Goal: Obtain resource: Download file/media

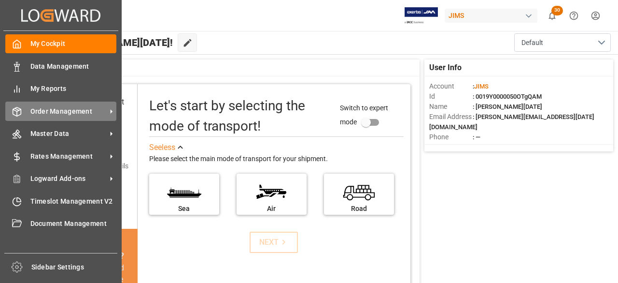
click at [71, 113] on span "Order Management" at bounding box center [68, 111] width 76 height 10
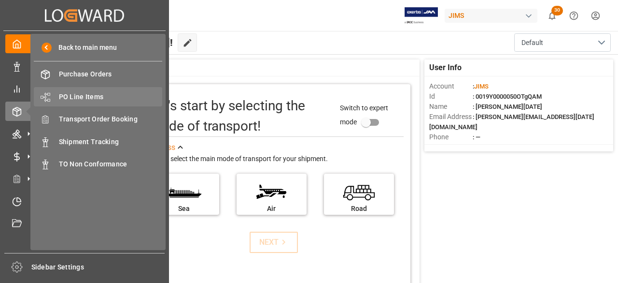
click at [85, 95] on span "PO Line Items" at bounding box center [111, 97] width 104 height 10
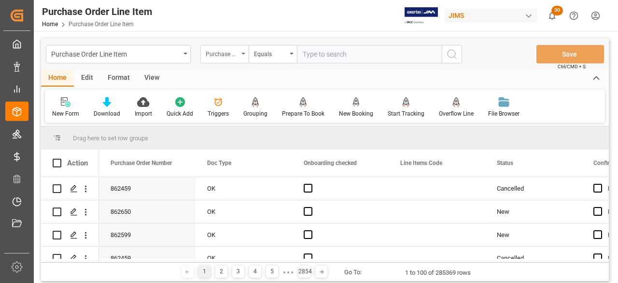
click at [243, 49] on div "Purchase Order Number" at bounding box center [224, 54] width 48 height 18
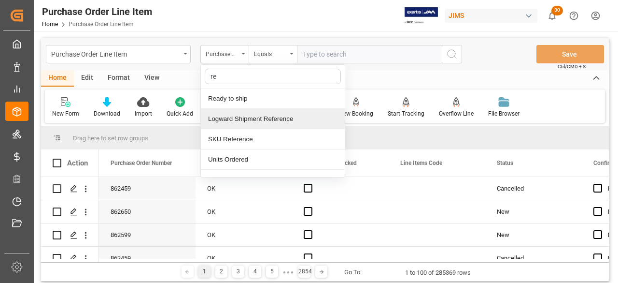
type input "ref"
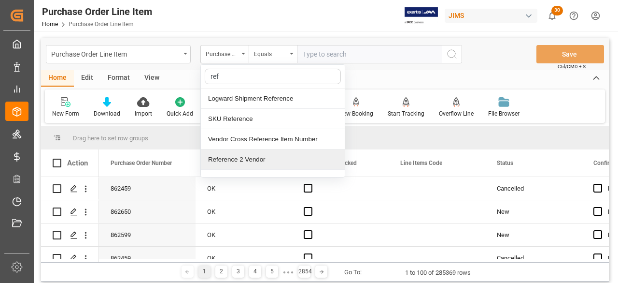
click at [229, 159] on div "Reference 2 Vendor" at bounding box center [273, 159] width 144 height 20
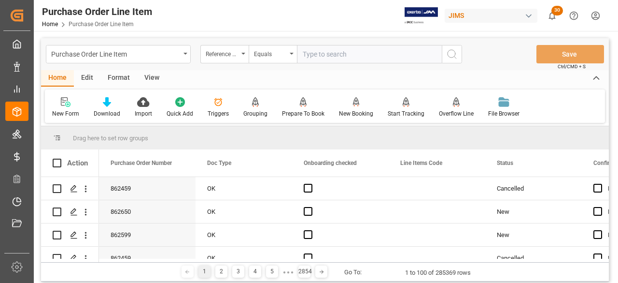
click at [312, 53] on input "text" at bounding box center [369, 54] width 145 height 18
paste input "77-10490-[GEOGRAPHIC_DATA]"
type input "77-10490-[GEOGRAPHIC_DATA]"
click at [447, 53] on icon "search button" at bounding box center [452, 54] width 12 height 12
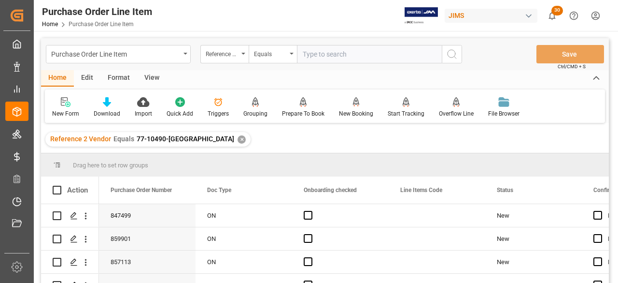
click at [157, 77] on div "View" at bounding box center [151, 78] width 29 height 16
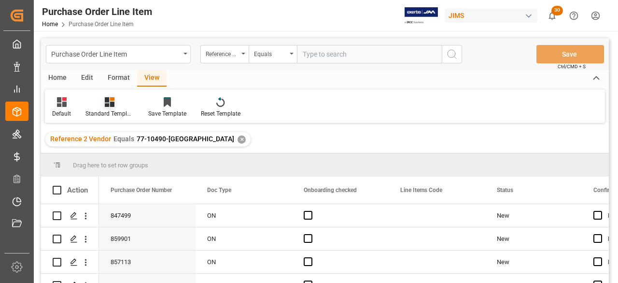
click at [94, 115] on div "Standard Templates" at bounding box center [110, 113] width 48 height 9
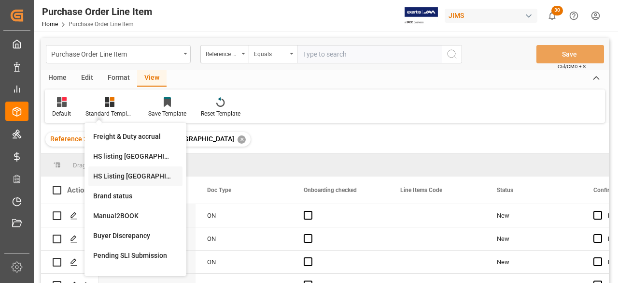
click at [114, 176] on div "HS Listing [GEOGRAPHIC_DATA]" at bounding box center [135, 176] width 85 height 10
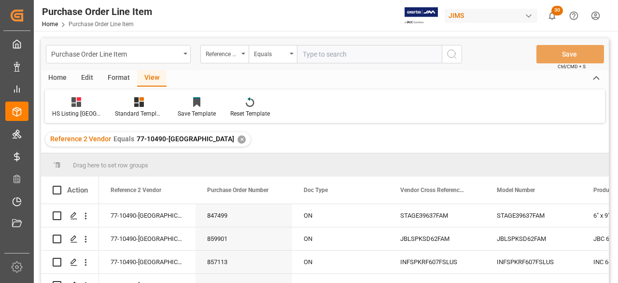
click at [58, 76] on div "Home" at bounding box center [57, 78] width 33 height 16
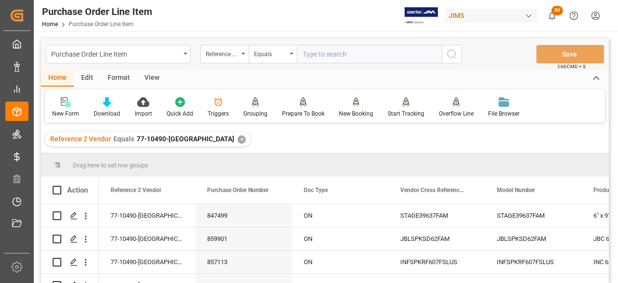
click at [110, 109] on div "Download" at bounding box center [106, 107] width 41 height 21
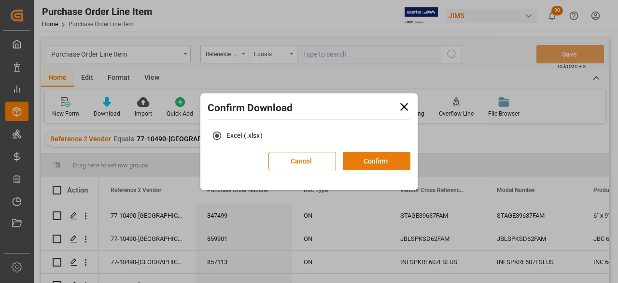
click at [375, 162] on button "Confirm" at bounding box center [377, 161] width 68 height 18
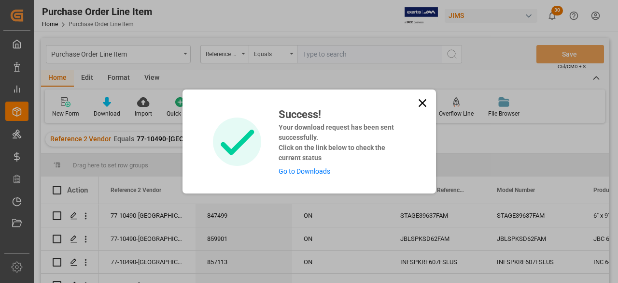
click at [293, 173] on link "Go to Downloads" at bounding box center [305, 171] width 52 height 8
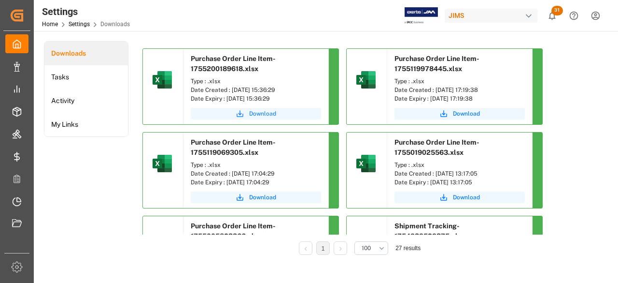
click at [259, 114] on span "Download" at bounding box center [262, 113] width 27 height 9
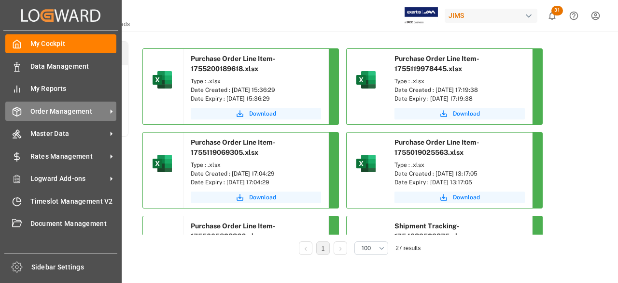
click at [51, 110] on span "Order Management" at bounding box center [68, 111] width 76 height 10
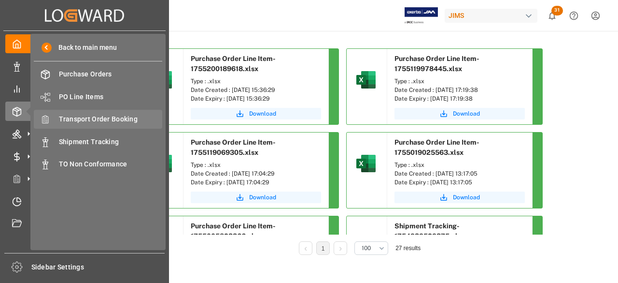
click at [78, 119] on span "Transport Order Booking" at bounding box center [111, 119] width 104 height 10
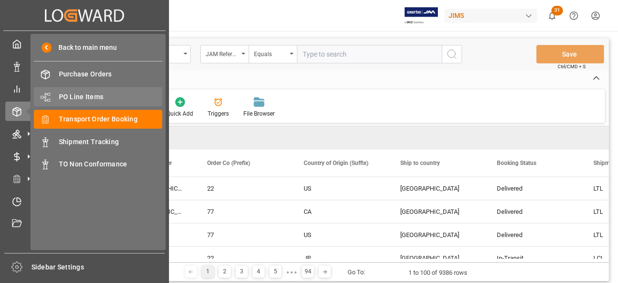
click at [69, 96] on span "PO Line Items" at bounding box center [111, 97] width 104 height 10
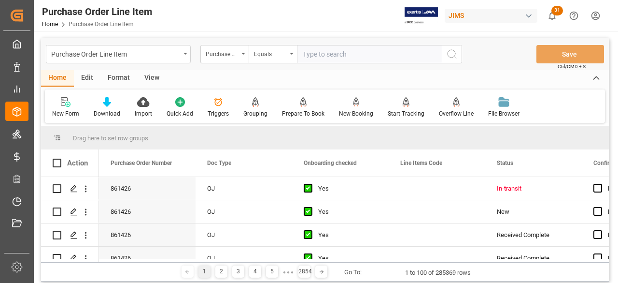
click at [324, 56] on input "text" at bounding box center [369, 54] width 145 height 18
click at [246, 51] on div "Purchase Order Number" at bounding box center [224, 54] width 48 height 18
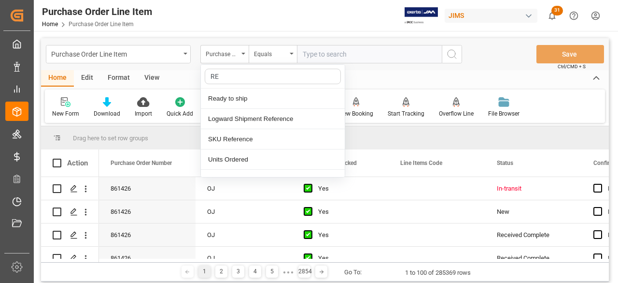
type input "REF"
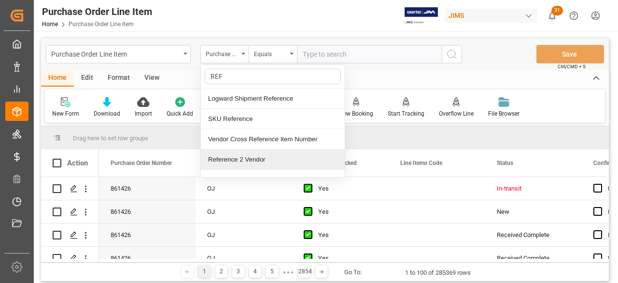
click at [223, 159] on div "Reference 2 Vendor" at bounding box center [273, 159] width 144 height 20
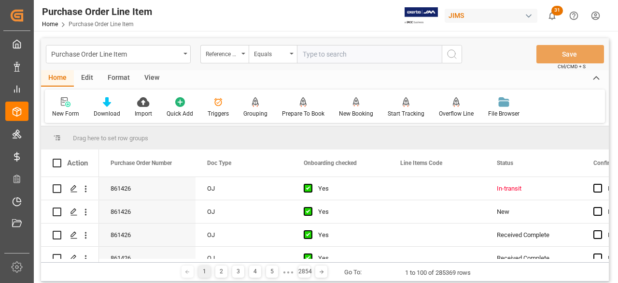
click at [308, 55] on input "text" at bounding box center [369, 54] width 145 height 18
paste input "77-10490-[GEOGRAPHIC_DATA]"
type input "77-10490-[GEOGRAPHIC_DATA]"
click at [450, 56] on icon "search button" at bounding box center [452, 54] width 12 height 12
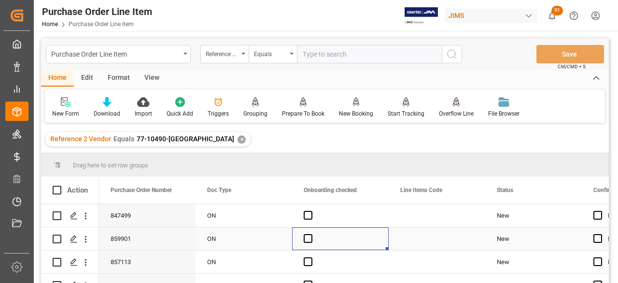
click at [375, 237] on div "Press SPACE to select this row." at bounding box center [340, 238] width 97 height 23
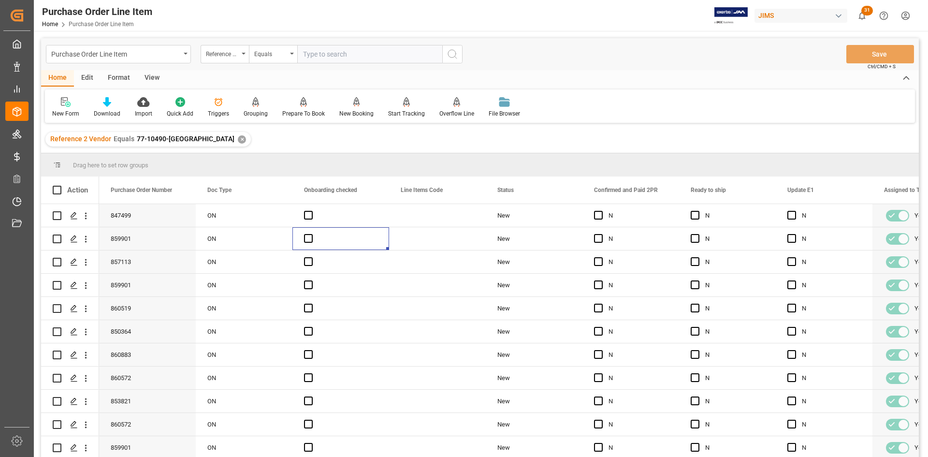
click at [150, 76] on div "View" at bounding box center [151, 78] width 29 height 16
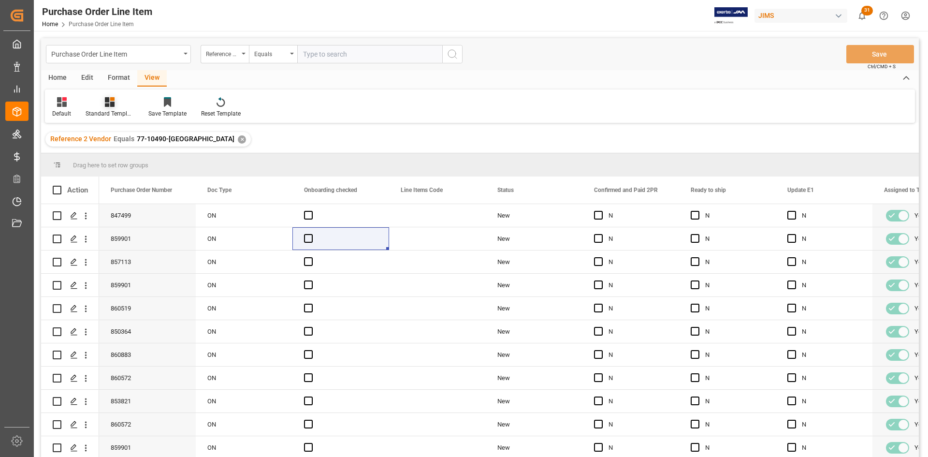
click at [96, 113] on div "Standard Templates" at bounding box center [110, 113] width 48 height 9
click at [115, 237] on div "Buyer Discrepancy" at bounding box center [135, 235] width 85 height 10
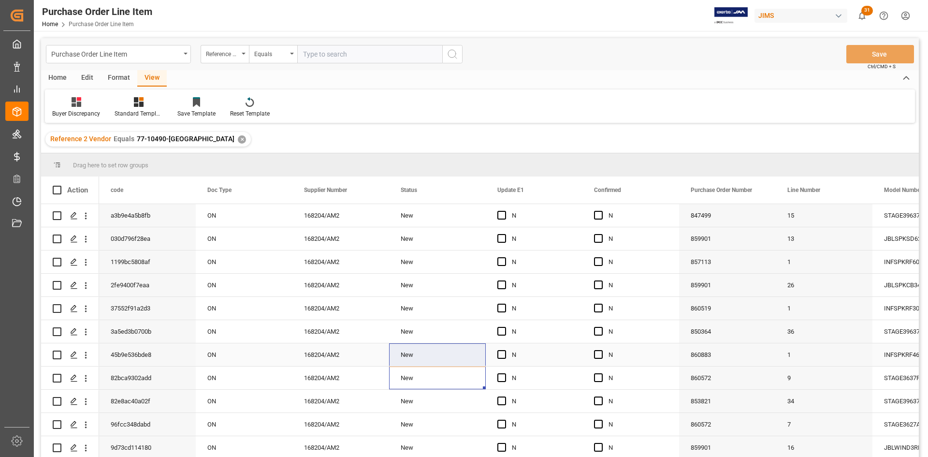
click at [618, 282] on div "860572" at bounding box center [727, 377] width 97 height 23
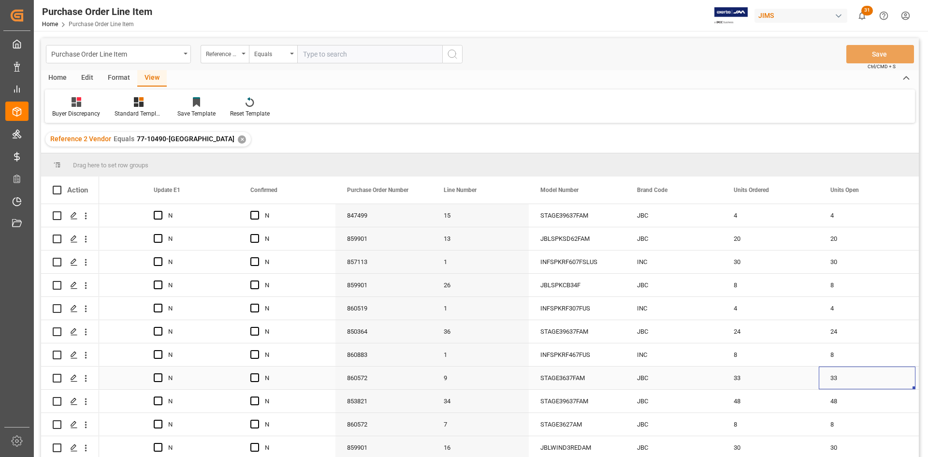
scroll to position [0, 440]
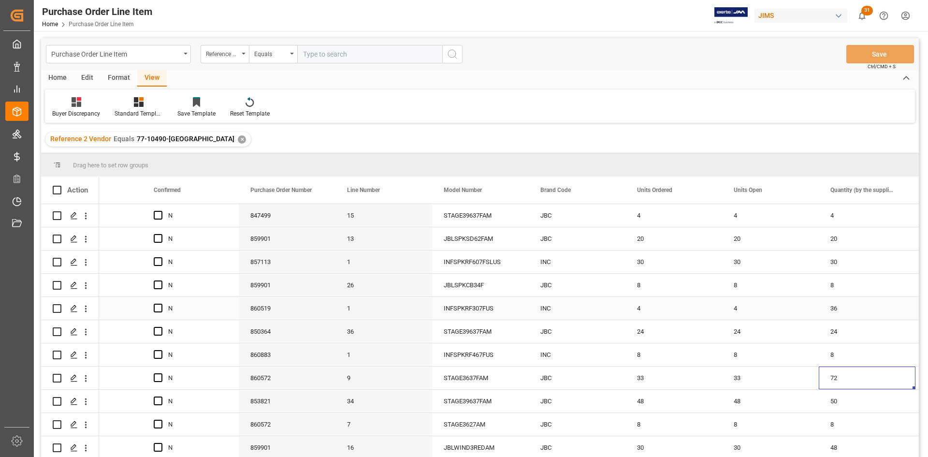
click at [618, 282] on div "4" at bounding box center [770, 308] width 97 height 23
drag, startPoint x: 815, startPoint y: 317, endPoint x: 850, endPoint y: 316, distance: 35.3
click at [618, 282] on div "24" at bounding box center [770, 331] width 97 height 23
click at [618, 282] on div "4" at bounding box center [770, 308] width 97 height 23
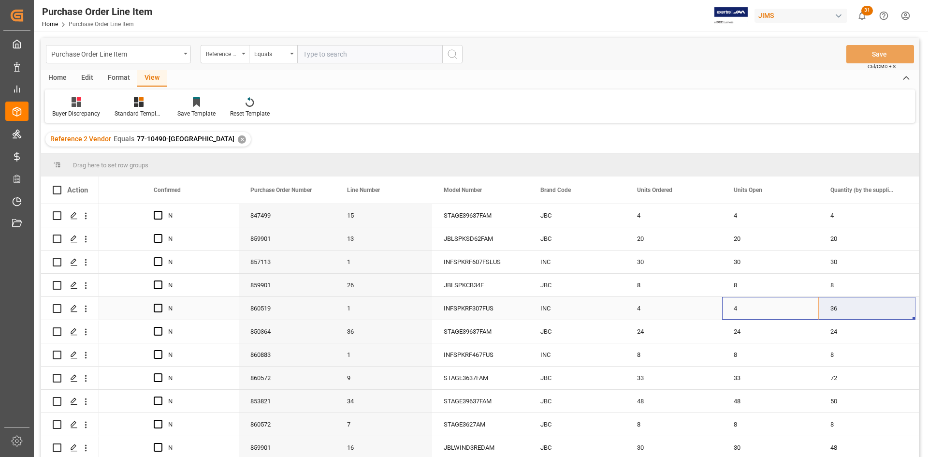
drag, startPoint x: 818, startPoint y: 317, endPoint x: 839, endPoint y: 312, distance: 22.0
drag, startPoint x: 801, startPoint y: 336, endPoint x: 783, endPoint y: 337, distance: 17.9
click at [618, 282] on div "24" at bounding box center [770, 331] width 97 height 23
click at [618, 282] on div "4" at bounding box center [770, 308] width 97 height 23
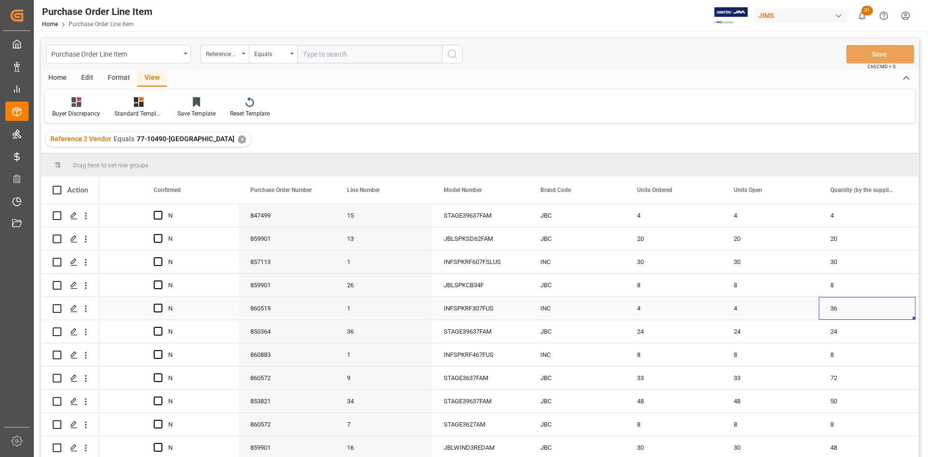
drag, startPoint x: 818, startPoint y: 298, endPoint x: 858, endPoint y: 303, distance: 40.0
click at [618, 282] on div "36" at bounding box center [866, 308] width 97 height 23
click at [618, 282] on div "4" at bounding box center [770, 308] width 97 height 23
click at [618, 282] on div "36" at bounding box center [866, 308] width 97 height 23
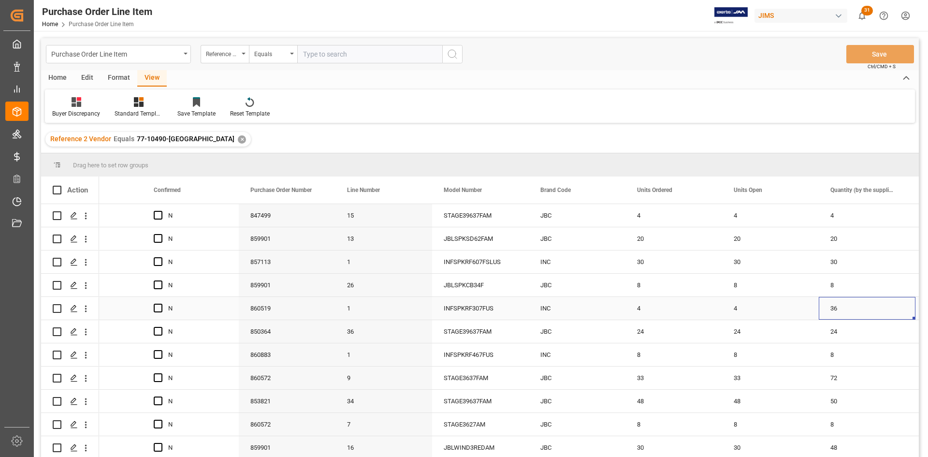
click at [618, 282] on div "36" at bounding box center [866, 308] width 97 height 23
drag, startPoint x: 847, startPoint y: 313, endPoint x: 831, endPoint y: 313, distance: 15.9
click at [618, 282] on input "36" at bounding box center [866, 313] width 81 height 18
type input "4"
click at [618, 282] on div "8" at bounding box center [770, 354] width 97 height 23
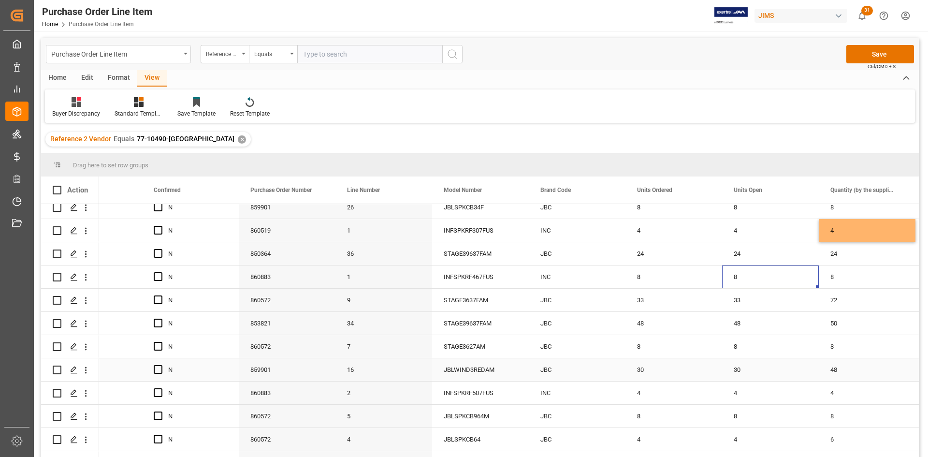
scroll to position [97, 0]
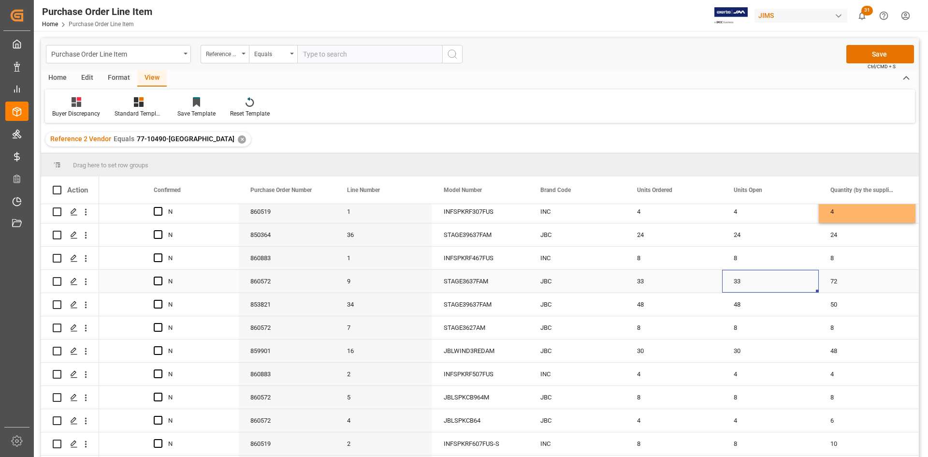
click at [618, 280] on div "33" at bounding box center [770, 281] width 97 height 23
click at [618, 282] on div "33" at bounding box center [770, 281] width 97 height 23
drag, startPoint x: 757, startPoint y: 287, endPoint x: 726, endPoint y: 290, distance: 31.1
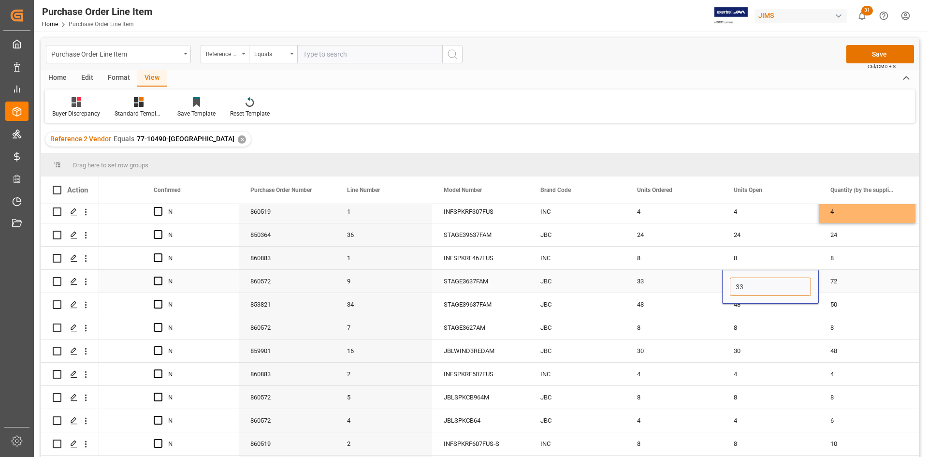
click at [618, 282] on div "33" at bounding box center [770, 287] width 97 height 34
click at [618, 282] on div "30" at bounding box center [770, 350] width 97 height 23
click at [618, 282] on div "48" at bounding box center [770, 304] width 97 height 23
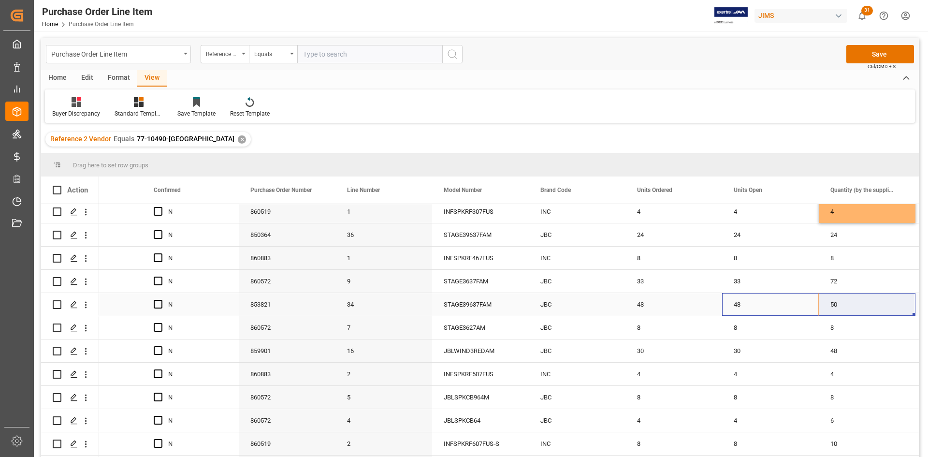
drag, startPoint x: 817, startPoint y: 315, endPoint x: 854, endPoint y: 314, distance: 37.2
click at [618, 282] on div "8" at bounding box center [770, 327] width 97 height 23
click at [618, 282] on div "50" at bounding box center [866, 304] width 97 height 23
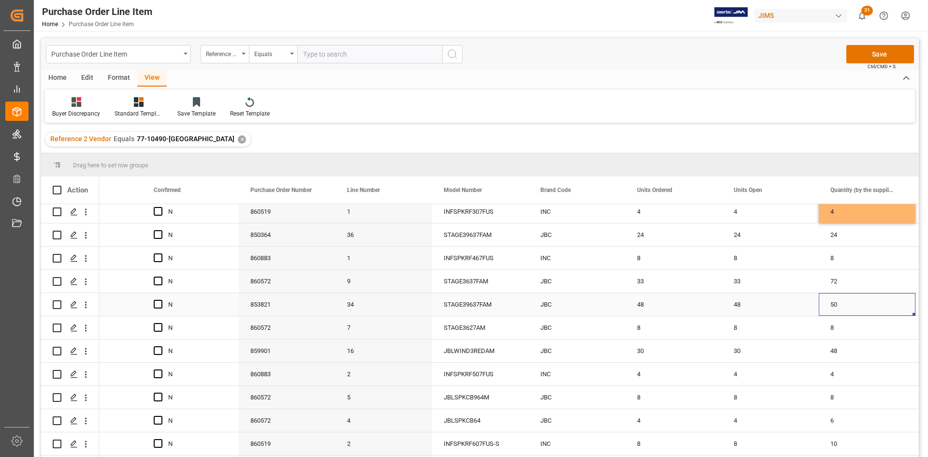
click at [618, 282] on div "50" at bounding box center [866, 304] width 97 height 23
drag, startPoint x: 844, startPoint y: 308, endPoint x: 807, endPoint y: 306, distance: 36.7
type input "48"
click at [618, 282] on div "30" at bounding box center [770, 350] width 97 height 23
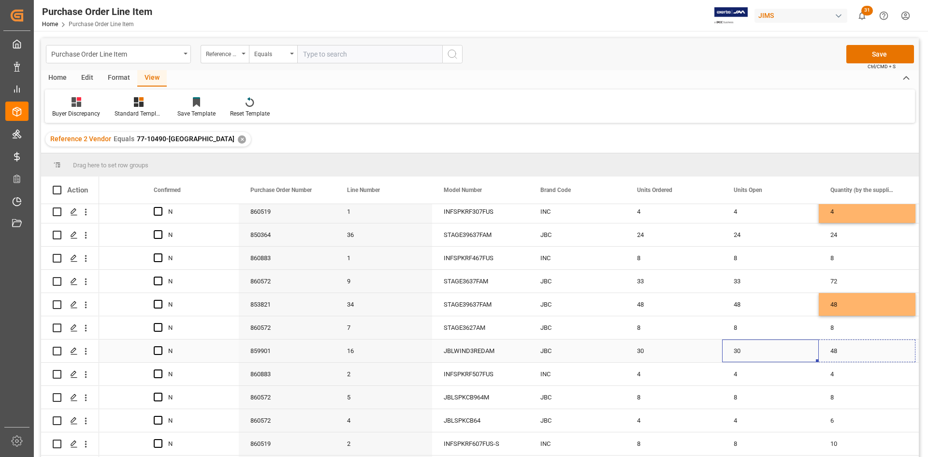
drag, startPoint x: 817, startPoint y: 359, endPoint x: 851, endPoint y: 358, distance: 34.3
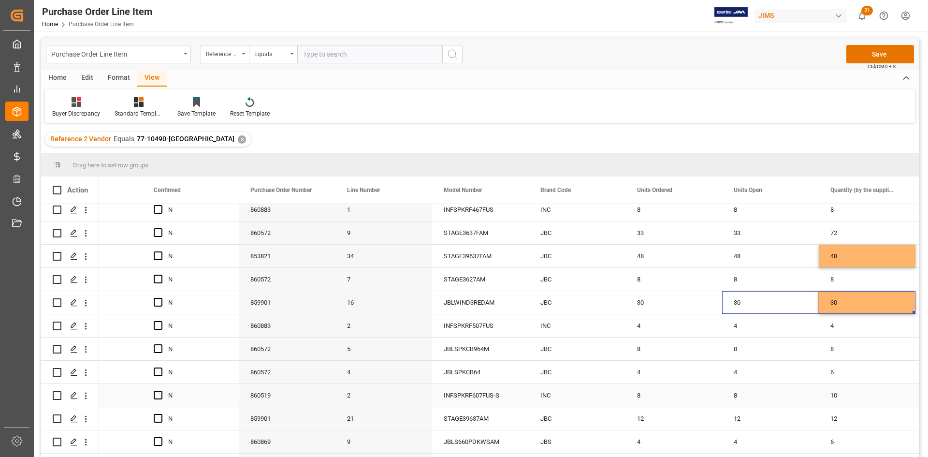
scroll to position [193, 0]
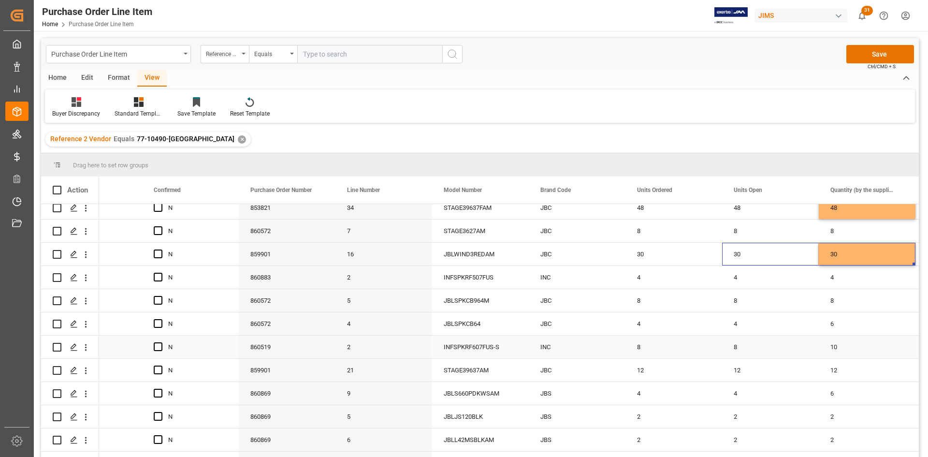
click at [618, 282] on div "8" at bounding box center [770, 346] width 97 height 23
drag, startPoint x: 815, startPoint y: 357, endPoint x: 840, endPoint y: 354, distance: 24.3
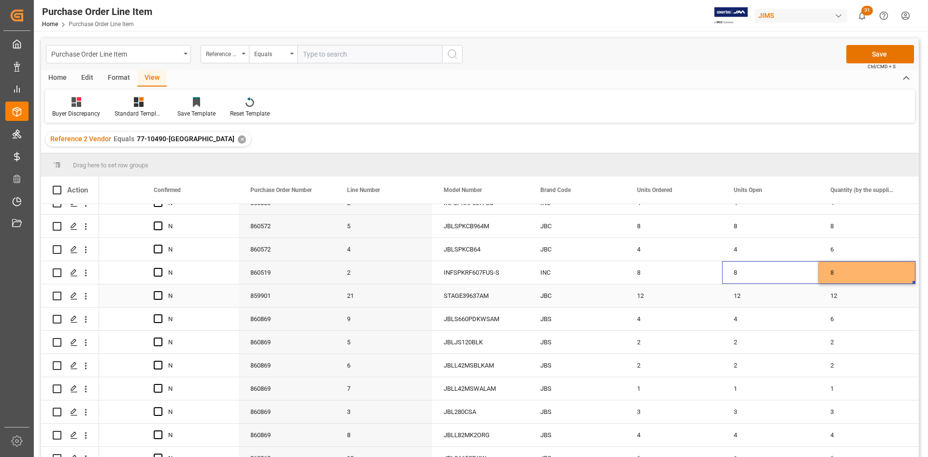
scroll to position [281, 0]
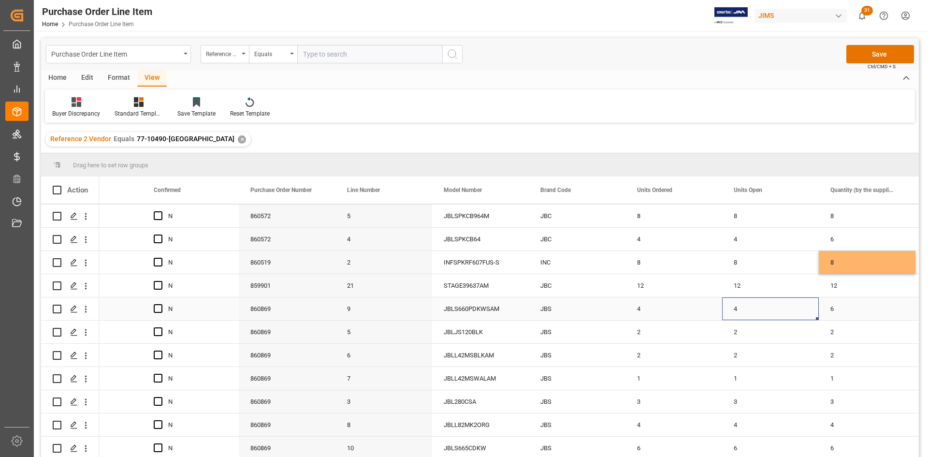
click at [618, 282] on div "4" at bounding box center [770, 308] width 97 height 23
drag, startPoint x: 817, startPoint y: 315, endPoint x: 841, endPoint y: 311, distance: 23.9
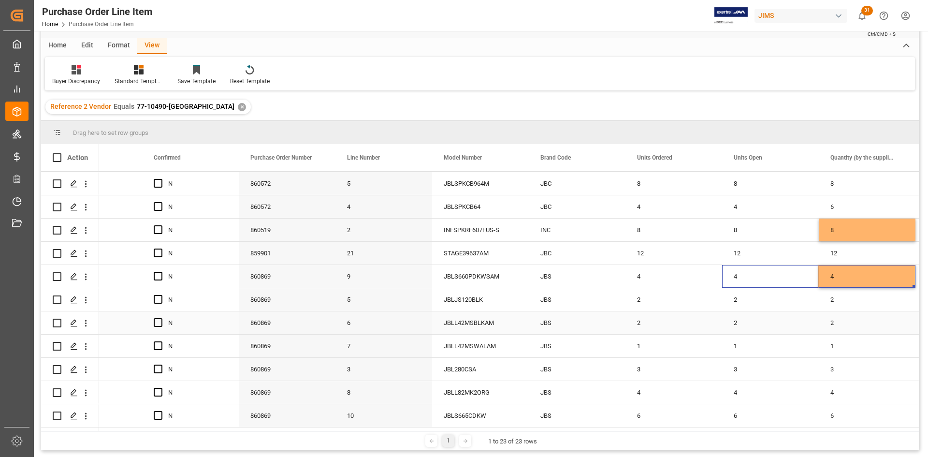
scroll to position [48, 0]
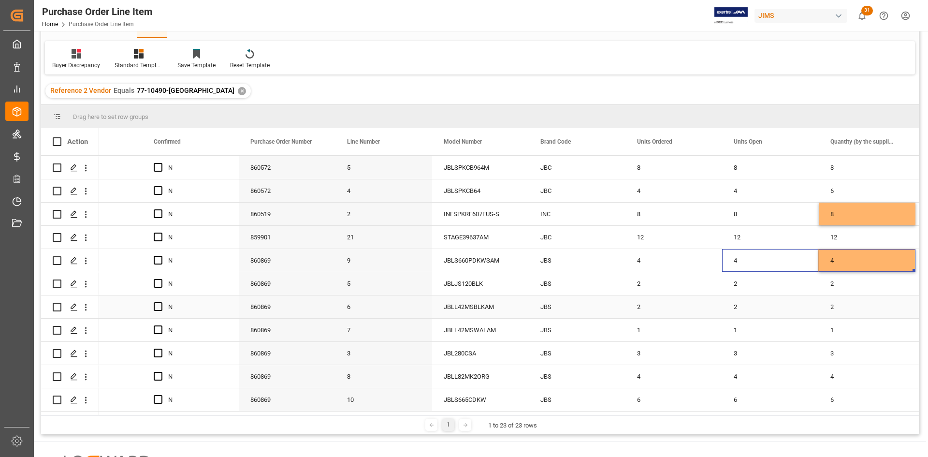
click at [618, 282] on div "2" at bounding box center [770, 306] width 97 height 23
drag, startPoint x: 816, startPoint y: 312, endPoint x: 861, endPoint y: 309, distance: 44.5
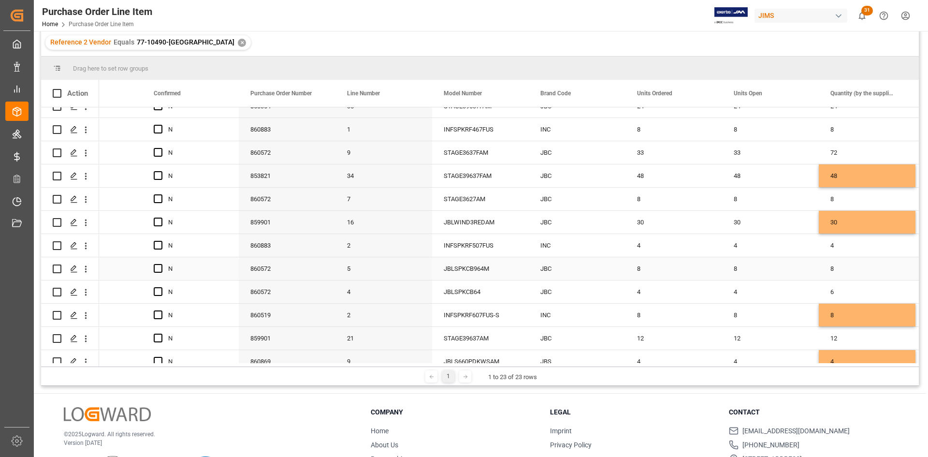
scroll to position [145, 0]
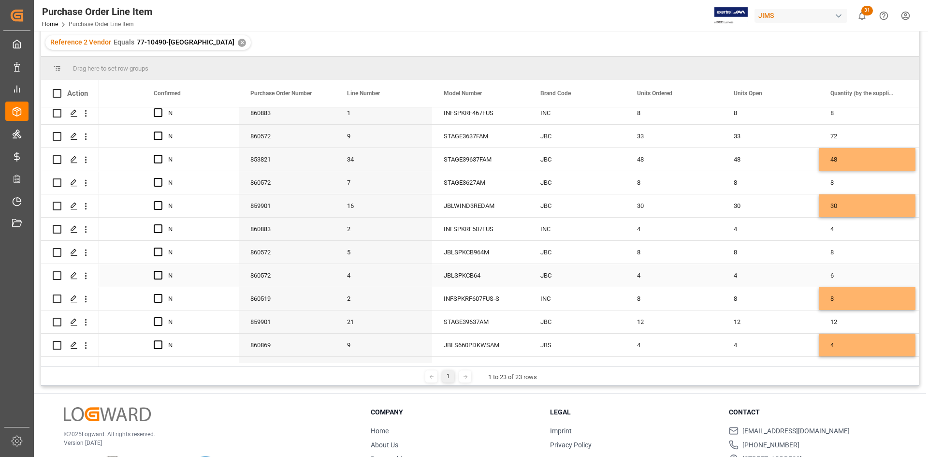
click at [618, 280] on div "4" at bounding box center [770, 275] width 97 height 23
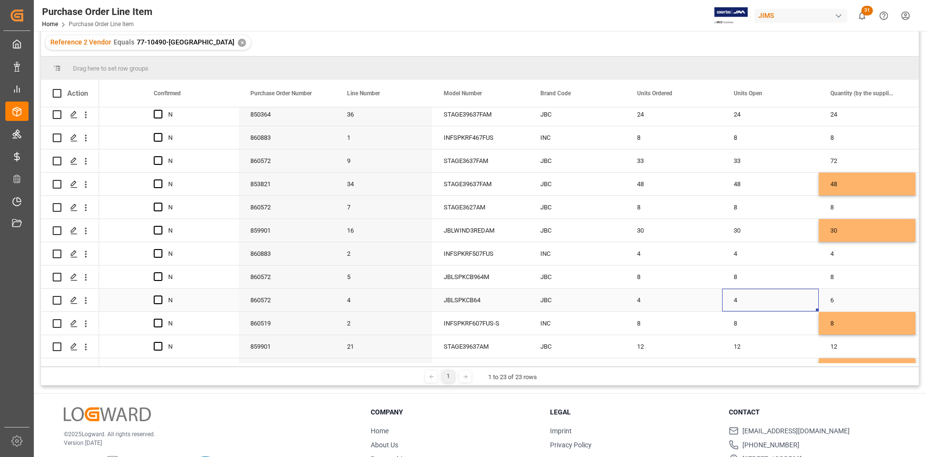
scroll to position [97, 0]
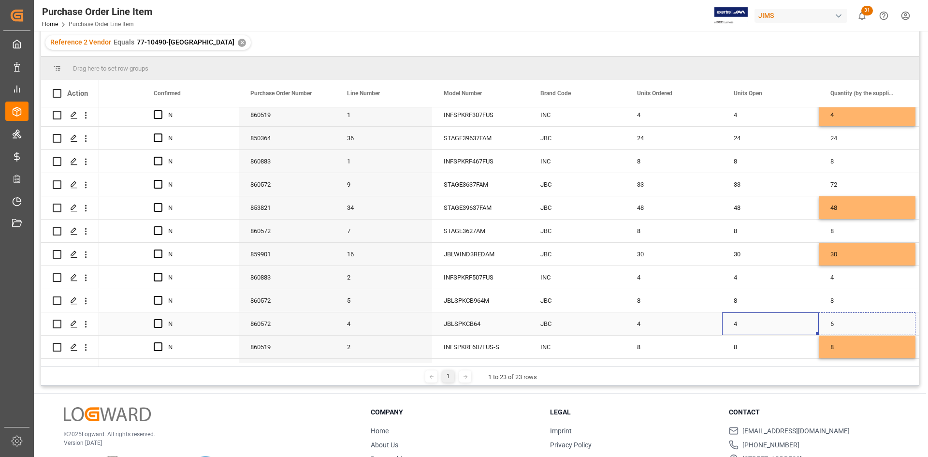
drag, startPoint x: 817, startPoint y: 333, endPoint x: 855, endPoint y: 331, distance: 37.2
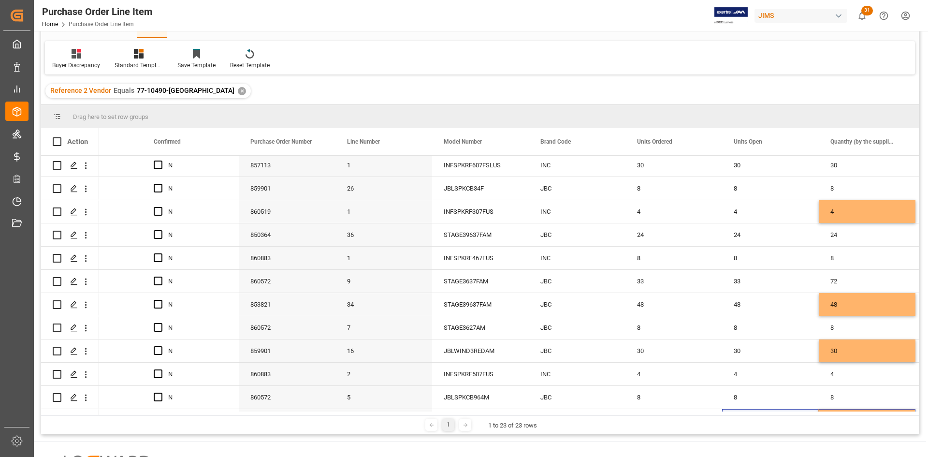
scroll to position [0, 0]
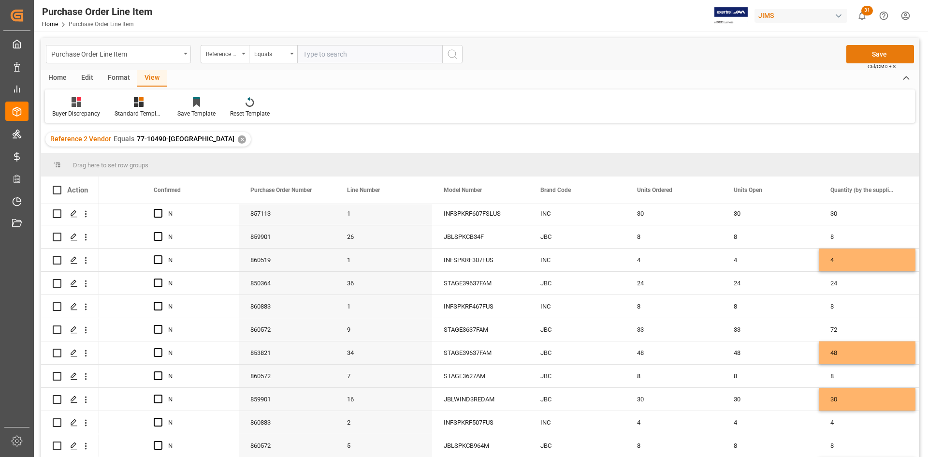
click at [618, 55] on button "Save" at bounding box center [880, 54] width 68 height 18
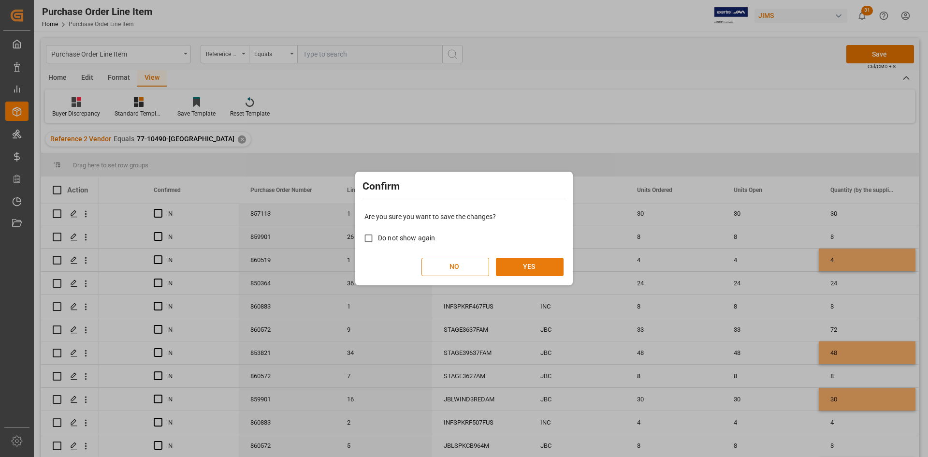
click at [520, 270] on button "YES" at bounding box center [530, 266] width 68 height 18
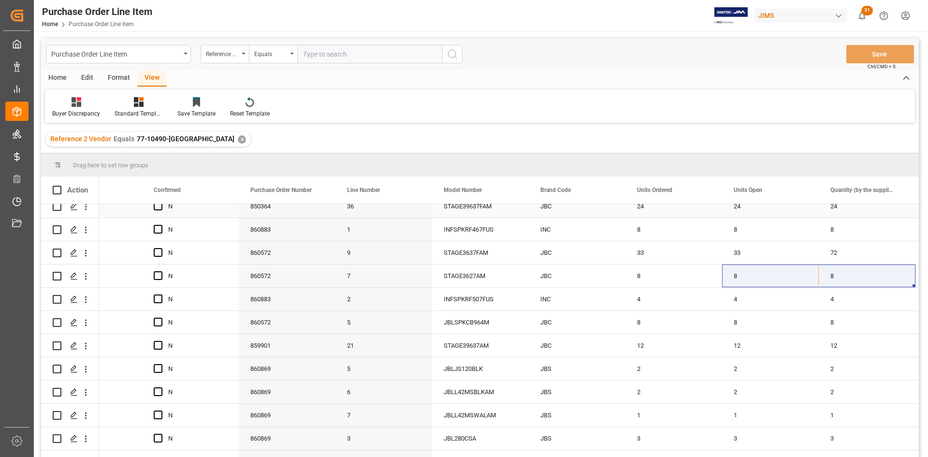
scroll to position [242, 0]
click at [618, 282] on div "4" at bounding box center [770, 298] width 97 height 23
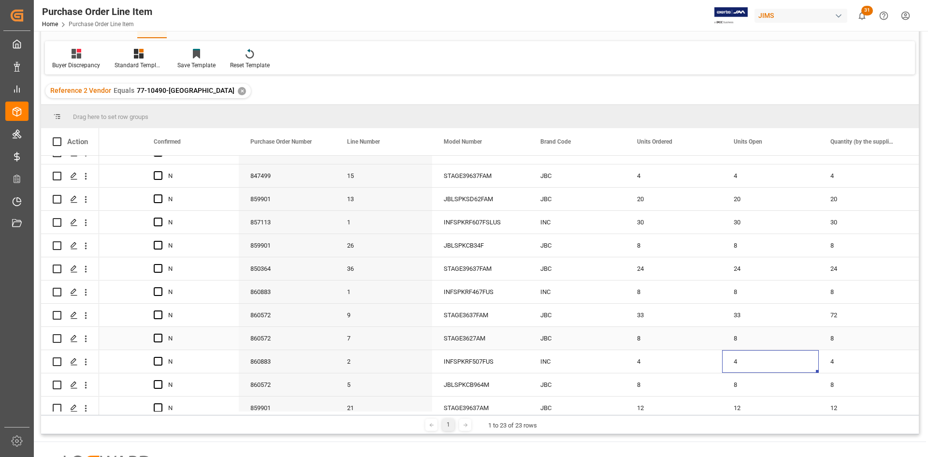
scroll to position [145, 0]
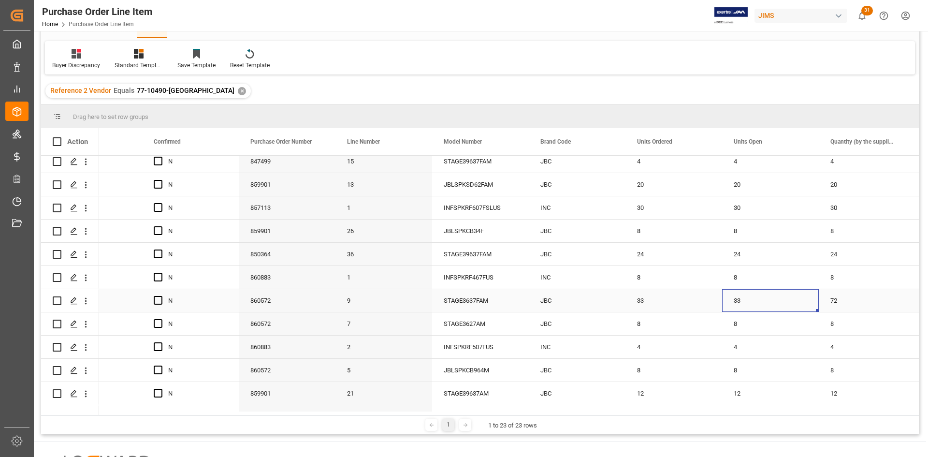
click at [618, 282] on div "33" at bounding box center [770, 300] width 97 height 23
drag, startPoint x: 747, startPoint y: 304, endPoint x: 722, endPoint y: 306, distance: 25.6
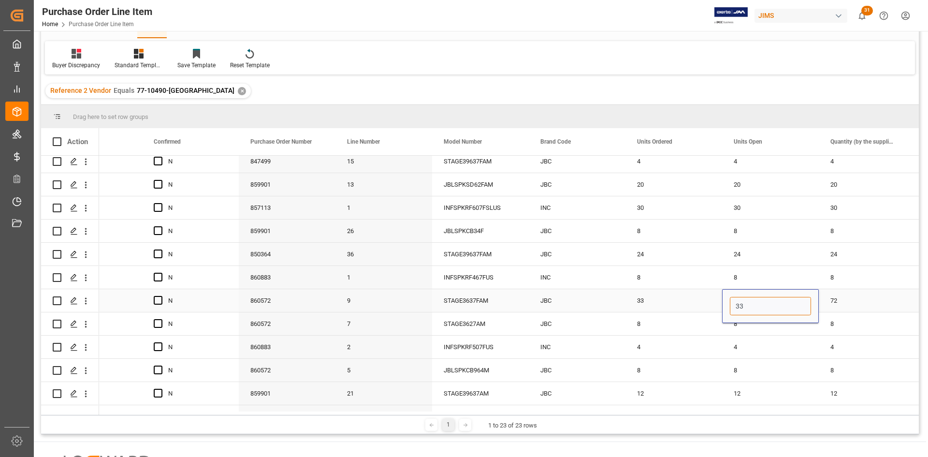
click at [618, 282] on div "33" at bounding box center [770, 306] width 97 height 34
type input "8"
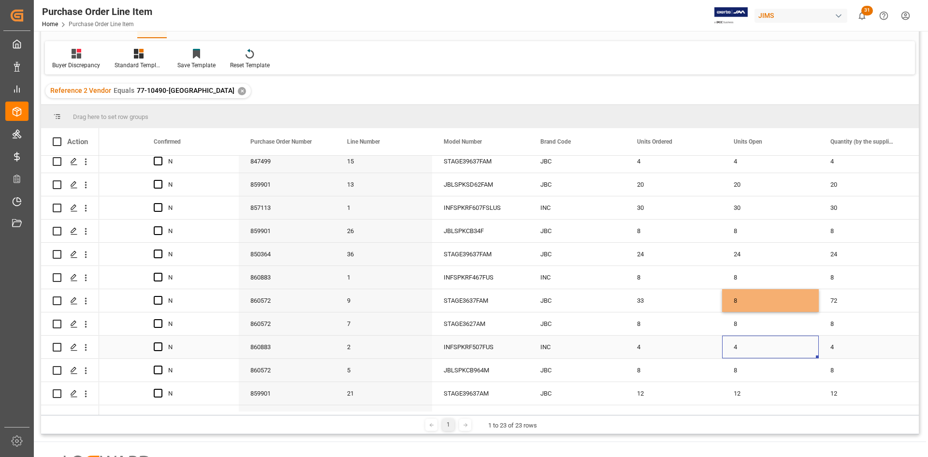
click at [618, 282] on div "4" at bounding box center [770, 346] width 97 height 23
click at [618, 282] on div "8" at bounding box center [770, 300] width 97 height 23
drag, startPoint x: 816, startPoint y: 310, endPoint x: 837, endPoint y: 310, distance: 21.3
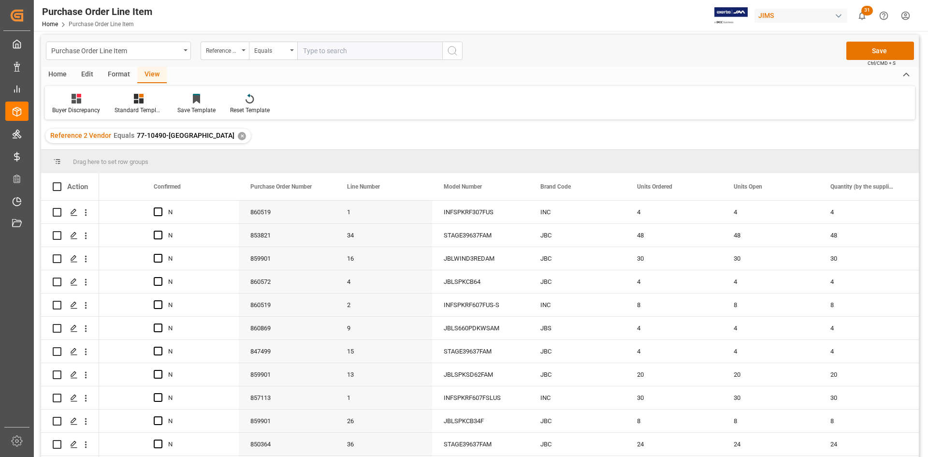
scroll to position [0, 0]
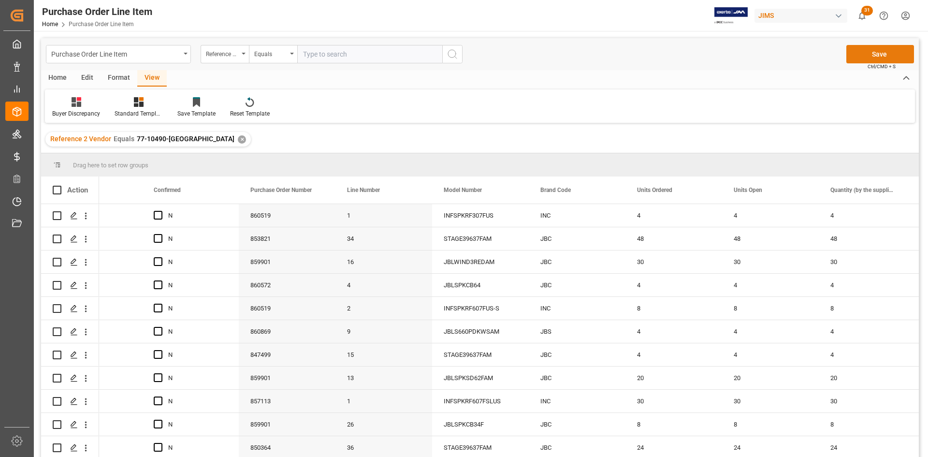
click at [618, 55] on button "Save" at bounding box center [880, 54] width 68 height 18
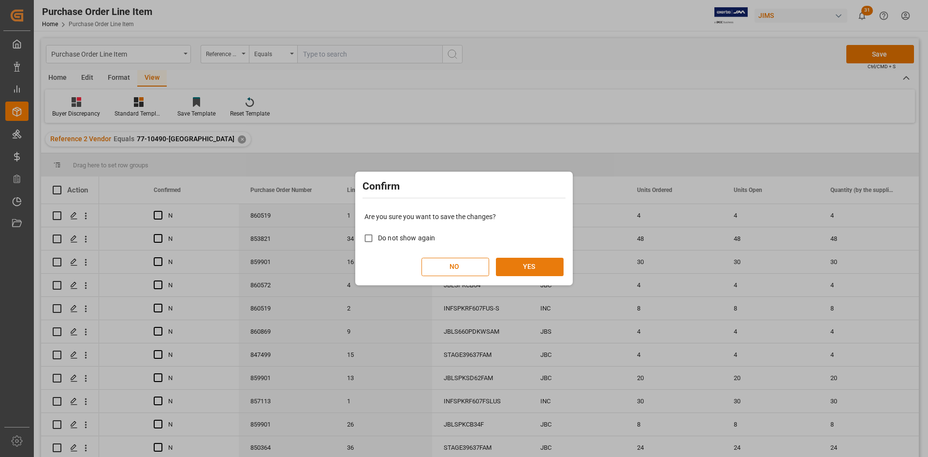
click at [522, 267] on button "YES" at bounding box center [530, 266] width 68 height 18
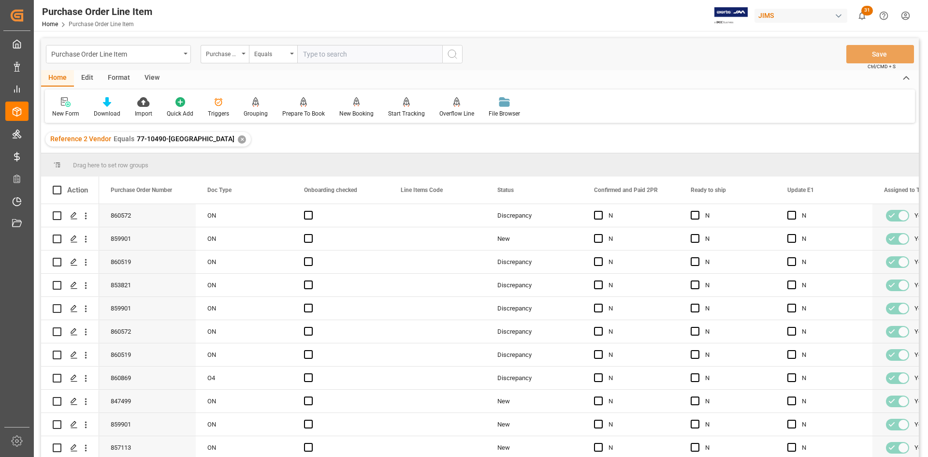
click at [148, 75] on div "View" at bounding box center [151, 78] width 29 height 16
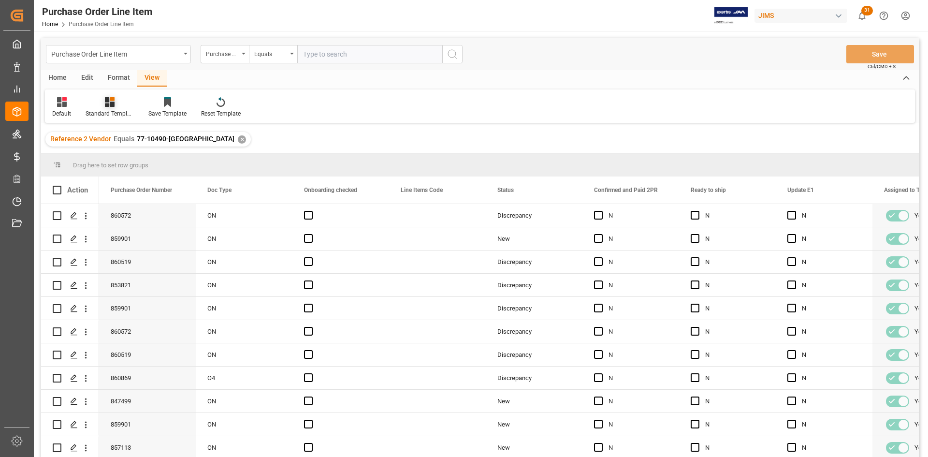
click at [108, 109] on div "Standard Templates" at bounding box center [109, 107] width 63 height 21
click at [119, 235] on div "Buyer Discrepancy" at bounding box center [135, 235] width 85 height 10
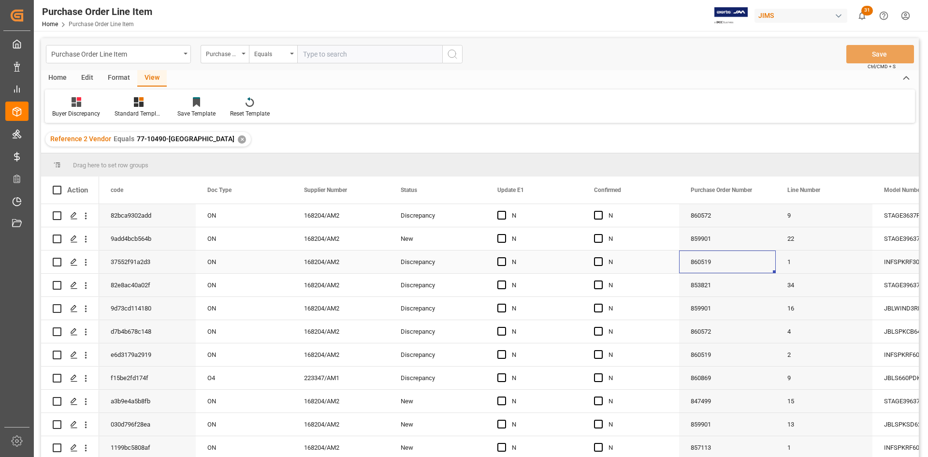
click at [725, 264] on div "860519" at bounding box center [727, 261] width 97 height 23
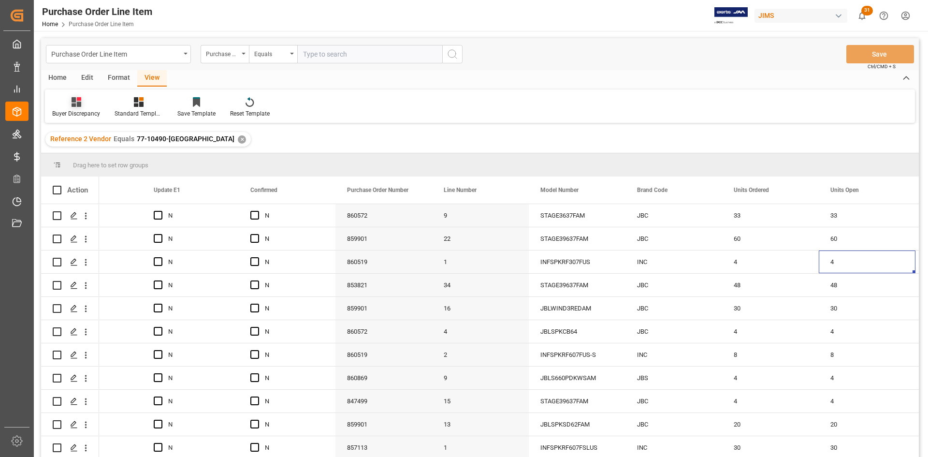
click at [73, 101] on icon at bounding box center [76, 102] width 10 height 10
click at [151, 80] on div "View" at bounding box center [151, 78] width 29 height 16
click at [146, 76] on div "View" at bounding box center [151, 78] width 29 height 16
click at [137, 105] on icon at bounding box center [139, 102] width 10 height 10
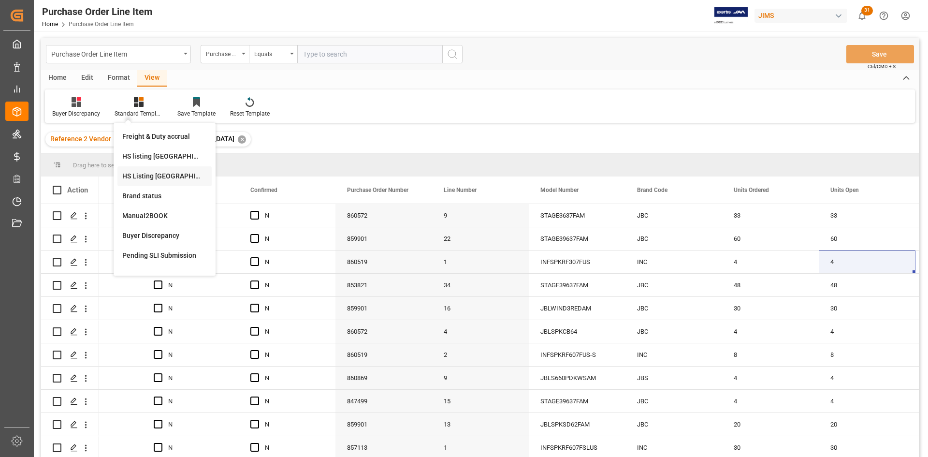
click at [140, 175] on div "HS Listing [GEOGRAPHIC_DATA]" at bounding box center [164, 176] width 85 height 10
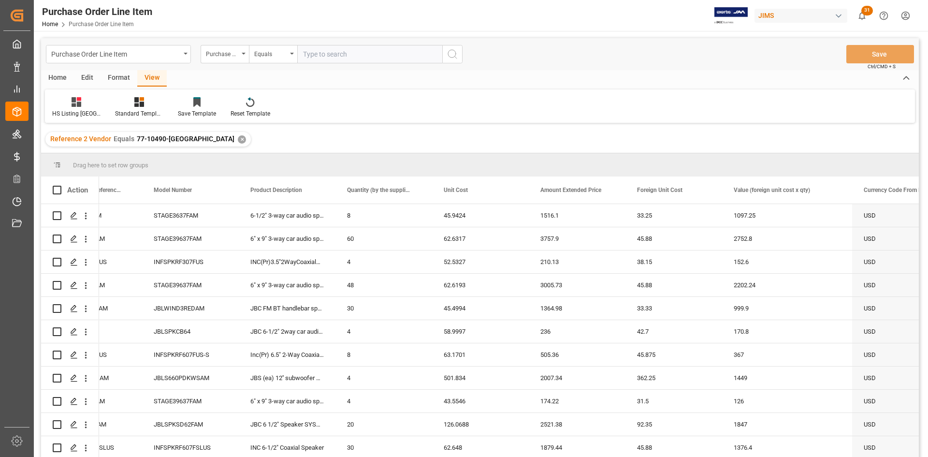
click at [61, 79] on div "Home" at bounding box center [57, 78] width 33 height 16
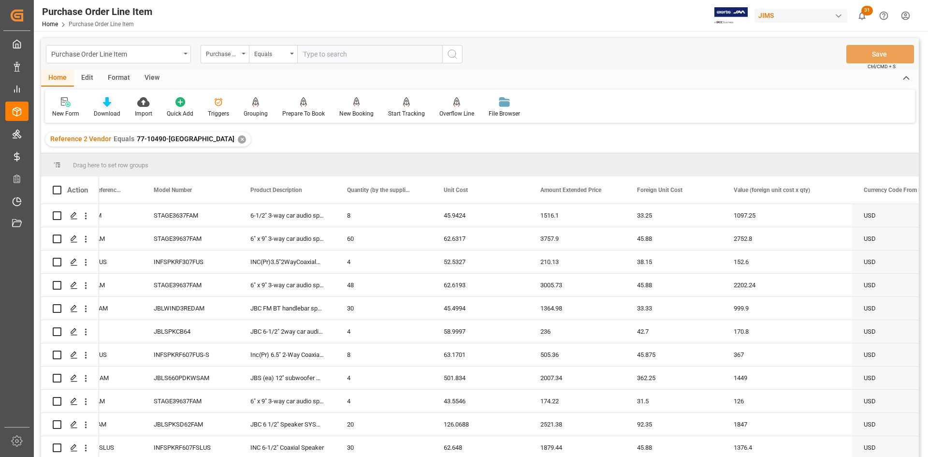
click at [108, 101] on icon at bounding box center [107, 102] width 8 height 10
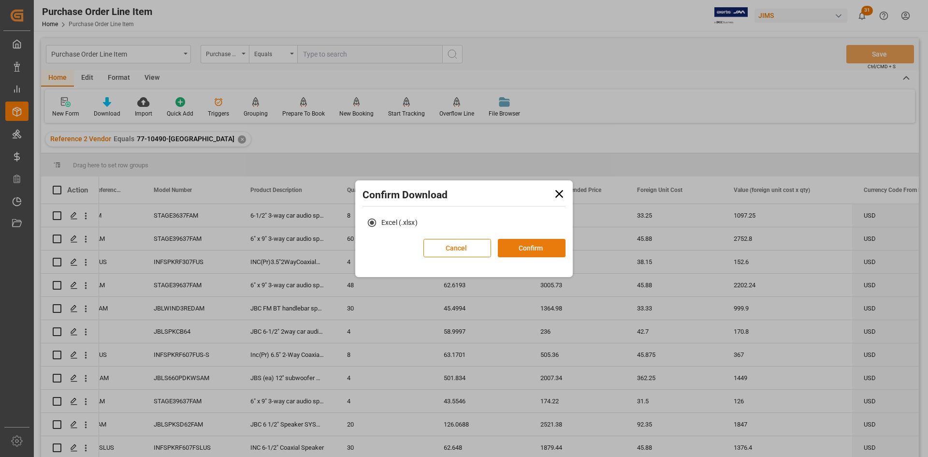
click at [519, 247] on button "Confirm" at bounding box center [532, 248] width 68 height 18
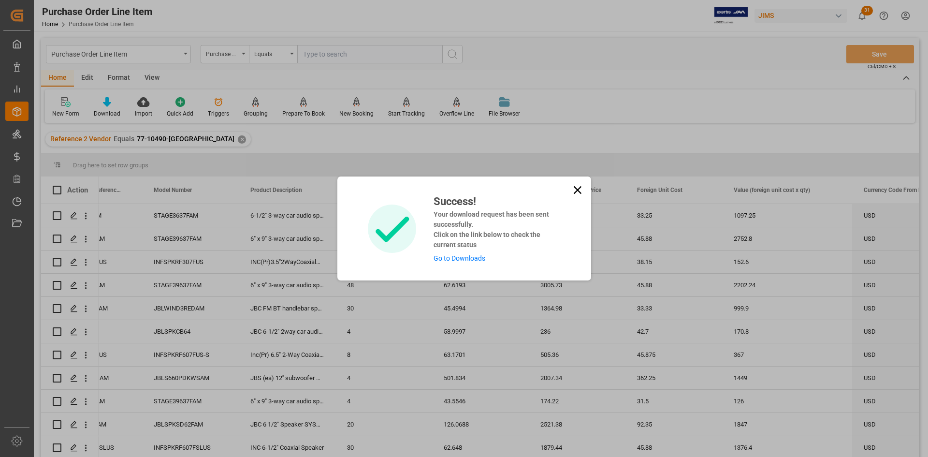
click at [480, 256] on link "Go to Downloads" at bounding box center [459, 258] width 52 height 8
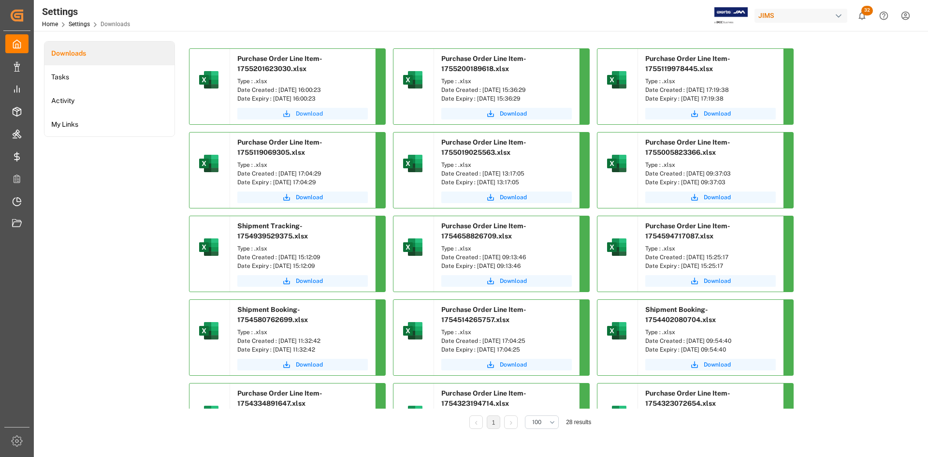
click at [305, 113] on span "Download" at bounding box center [309, 113] width 27 height 9
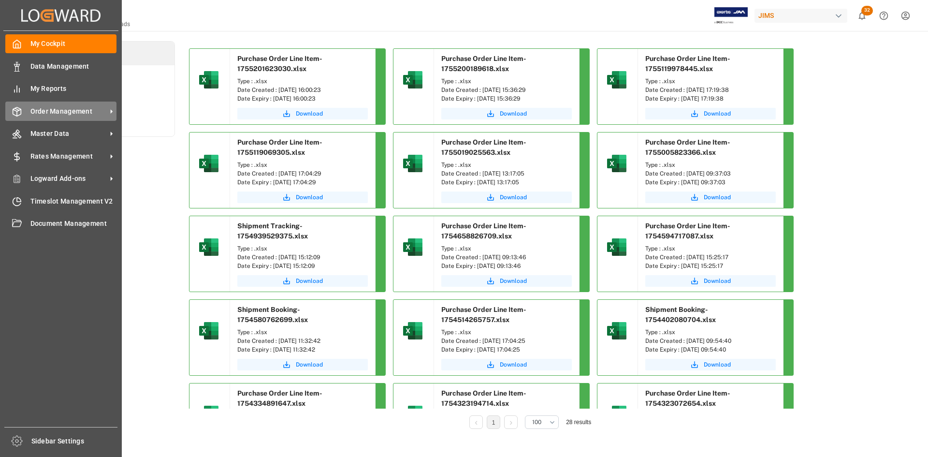
click at [65, 114] on span "Order Management" at bounding box center [68, 111] width 76 height 10
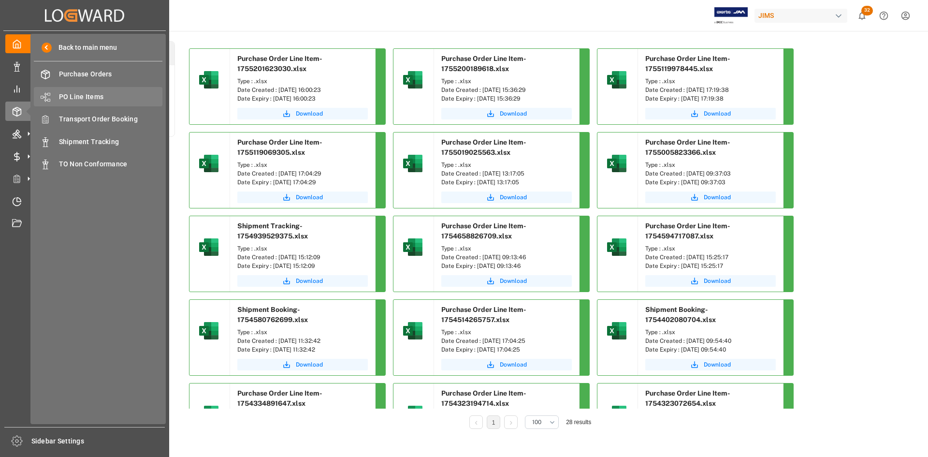
click at [88, 98] on span "PO Line Items" at bounding box center [111, 97] width 104 height 10
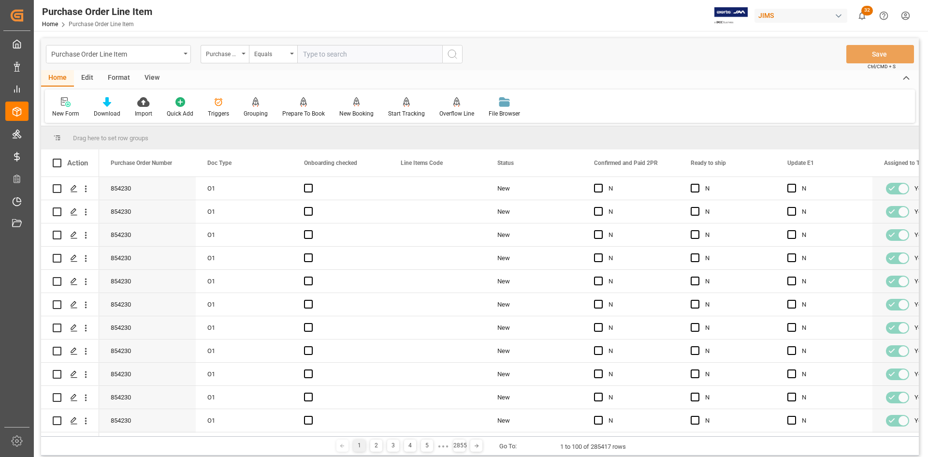
click at [595, 102] on div "New Form Download Import Quick Add Triggers Grouping Grouping Tooltip Prepare T…" at bounding box center [480, 105] width 870 height 33
click at [148, 74] on div "View" at bounding box center [151, 78] width 29 height 16
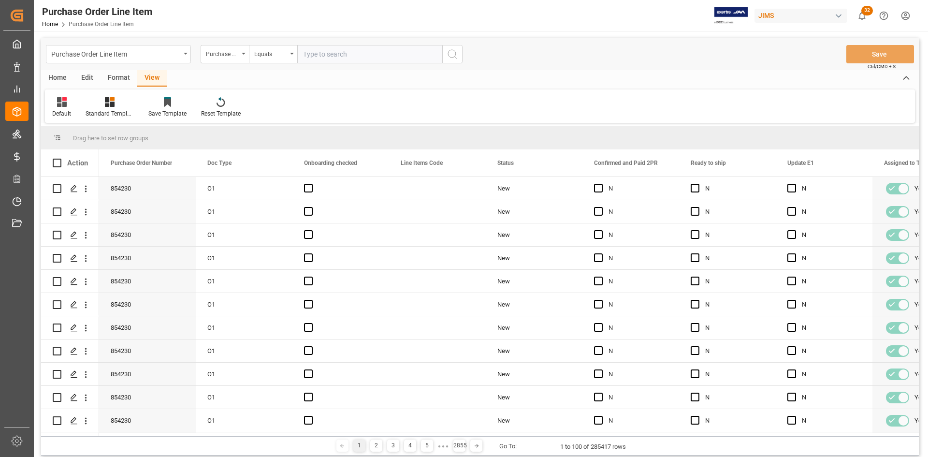
click at [324, 56] on input "text" at bounding box center [369, 54] width 145 height 18
click at [314, 60] on input "text" at bounding box center [369, 54] width 145 height 18
click at [241, 51] on div "Purchase Order Number" at bounding box center [224, 54] width 48 height 18
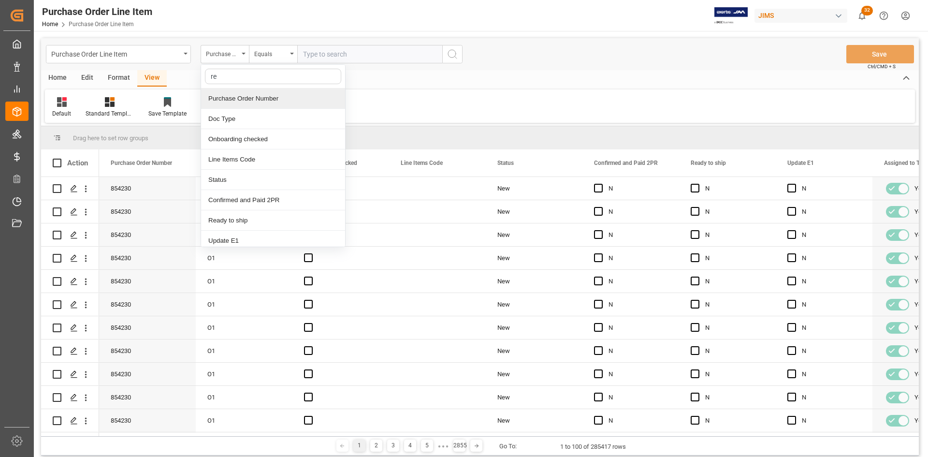
type input "ref"
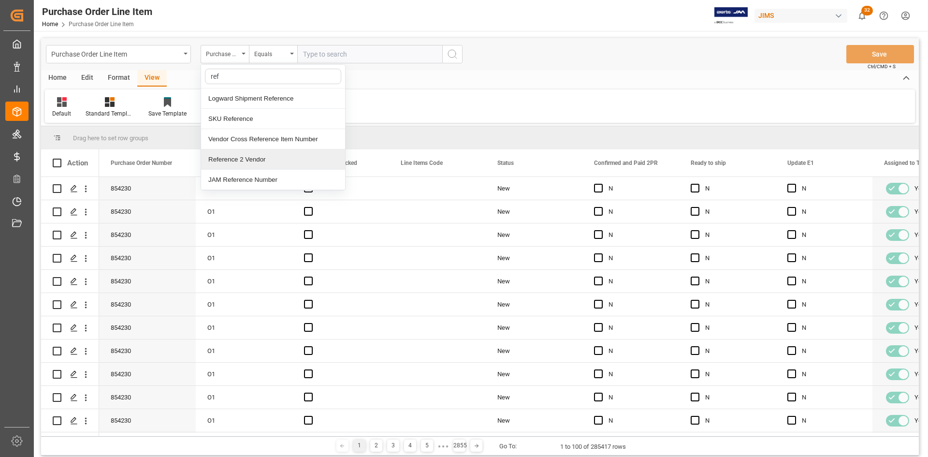
click at [234, 161] on div "Reference 2 Vendor" at bounding box center [273, 159] width 144 height 20
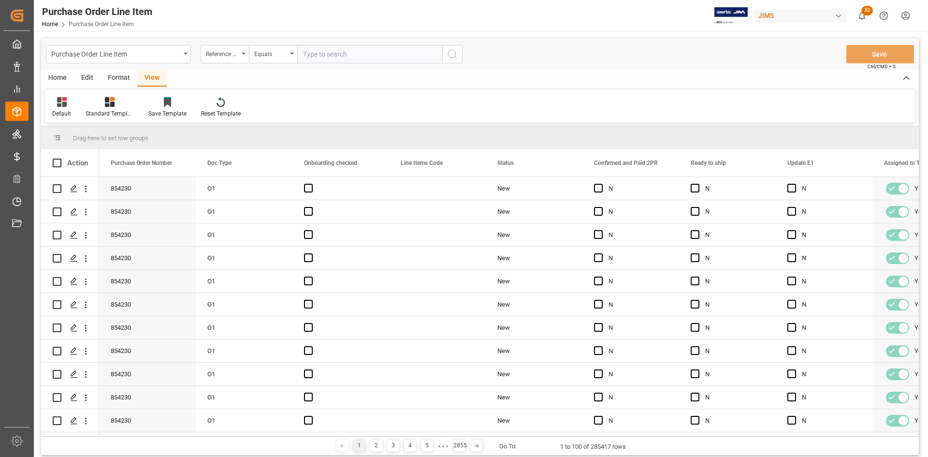
click at [307, 53] on input "text" at bounding box center [369, 54] width 145 height 18
paste input "77-10490-[GEOGRAPHIC_DATA]"
type input "77-10490-[GEOGRAPHIC_DATA]"
click at [446, 57] on icon "search button" at bounding box center [452, 54] width 12 height 12
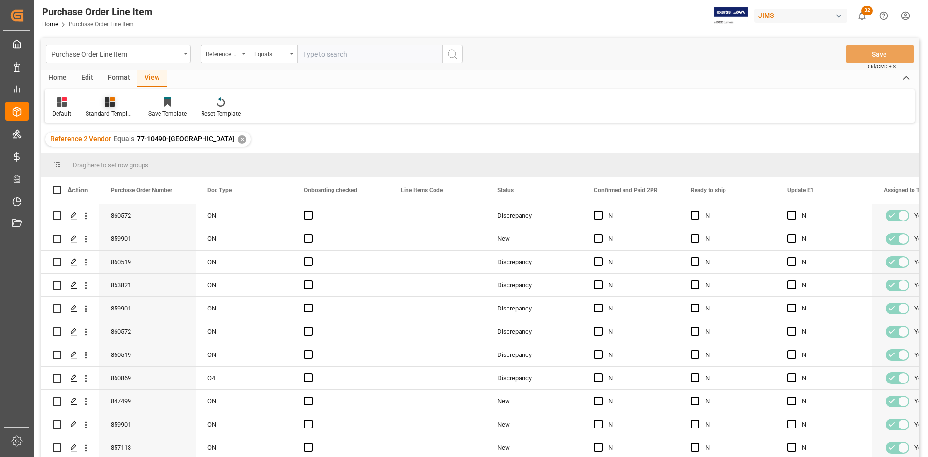
click at [105, 109] on div "Standard Templates" at bounding box center [110, 113] width 48 height 9
click at [125, 233] on div "Buyer Discrepancy" at bounding box center [135, 235] width 85 height 10
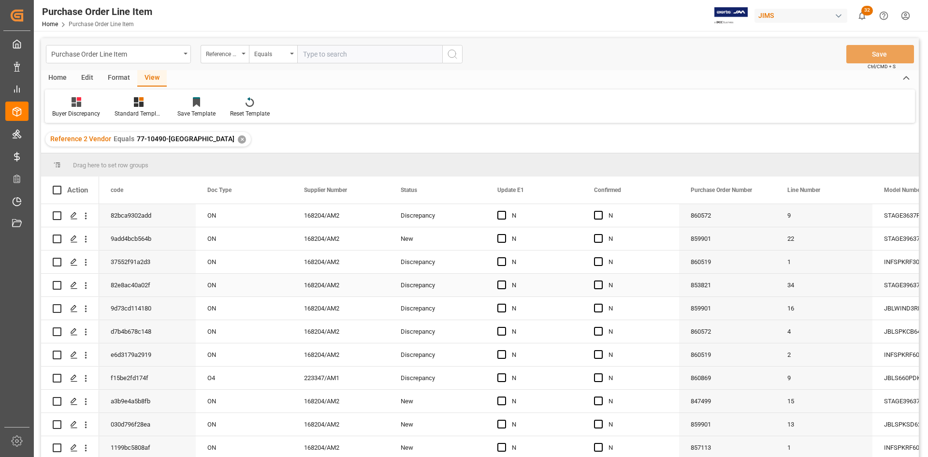
click at [652, 287] on div "N" at bounding box center [637, 285] width 59 height 22
click at [770, 334] on div "860572" at bounding box center [727, 331] width 97 height 23
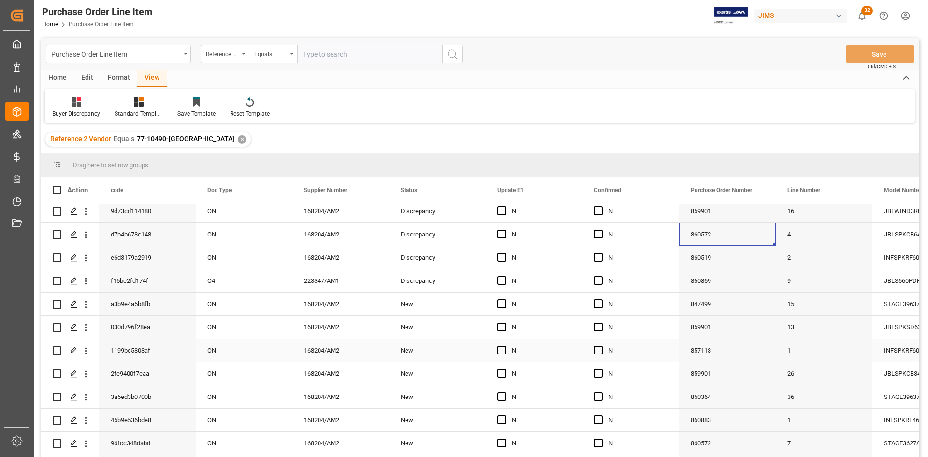
click at [694, 355] on div "857113" at bounding box center [727, 350] width 97 height 23
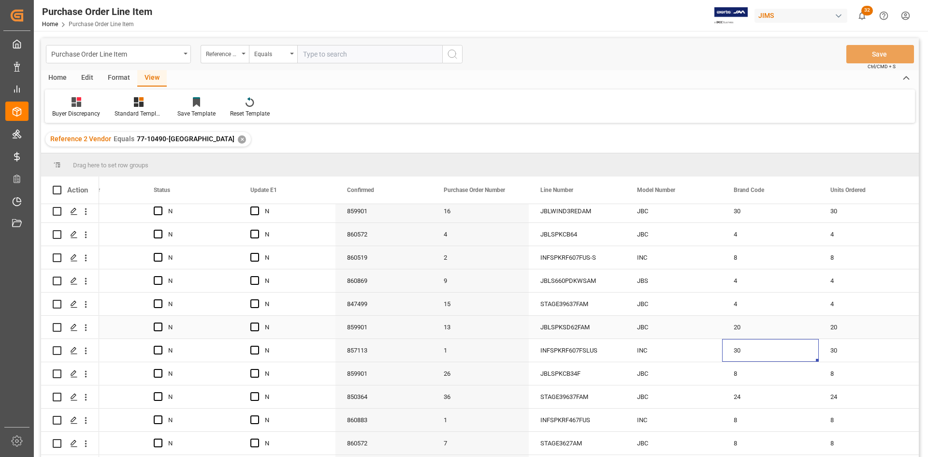
scroll to position [0, 343]
